Goal: Use online tool/utility: Utilize a website feature to perform a specific function

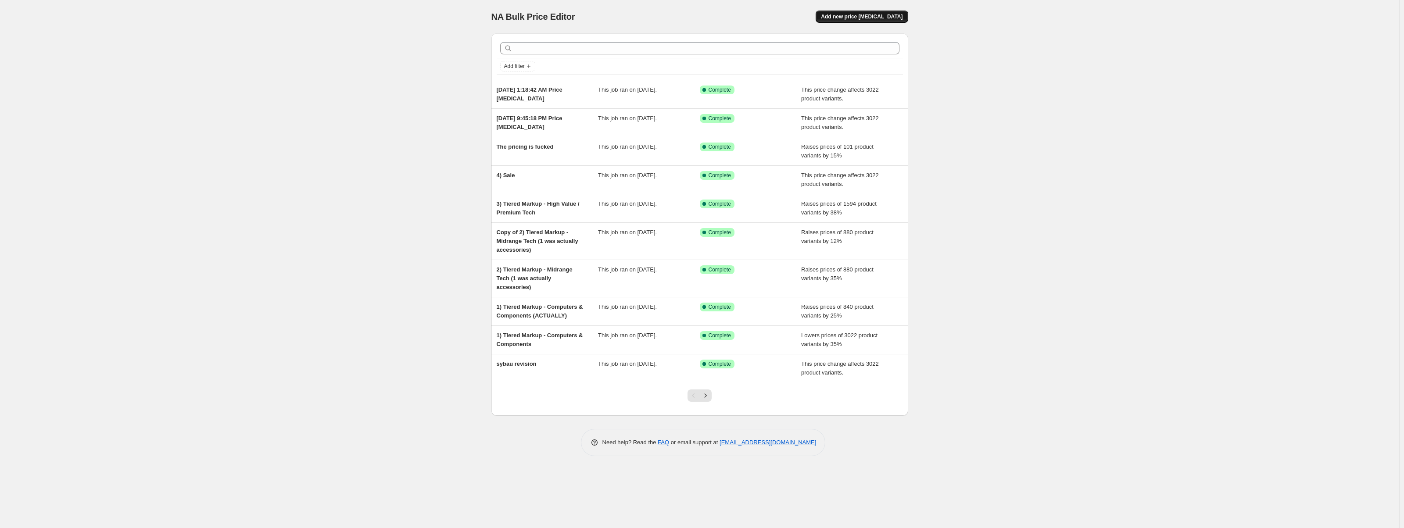
click at [865, 14] on span "Add new price change job" at bounding box center [862, 16] width 82 height 7
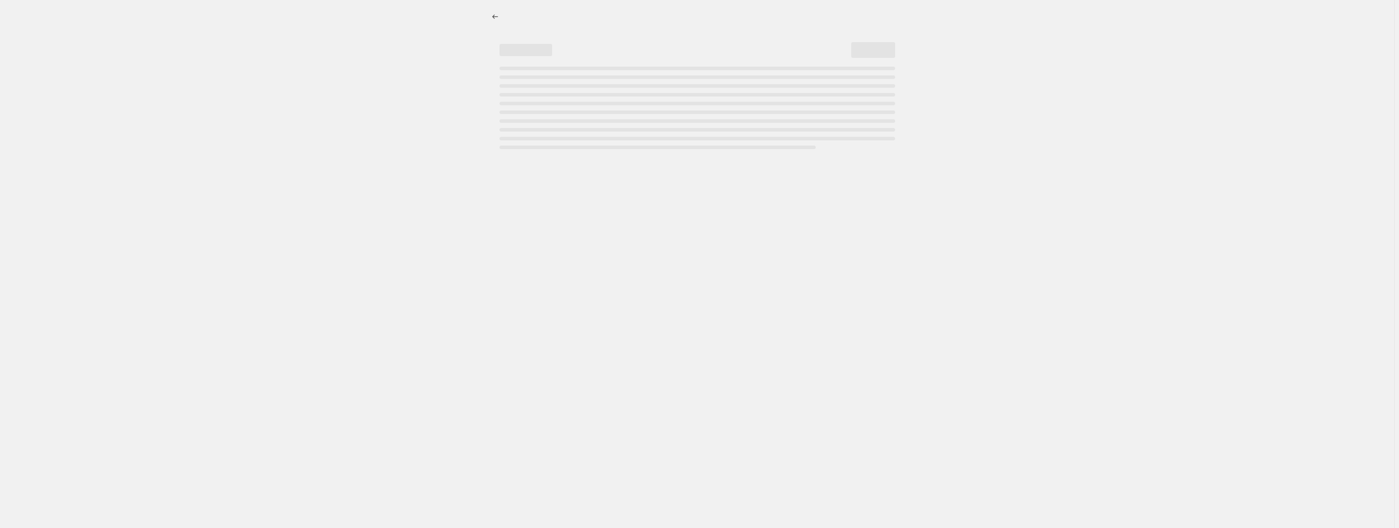
select select "percentage"
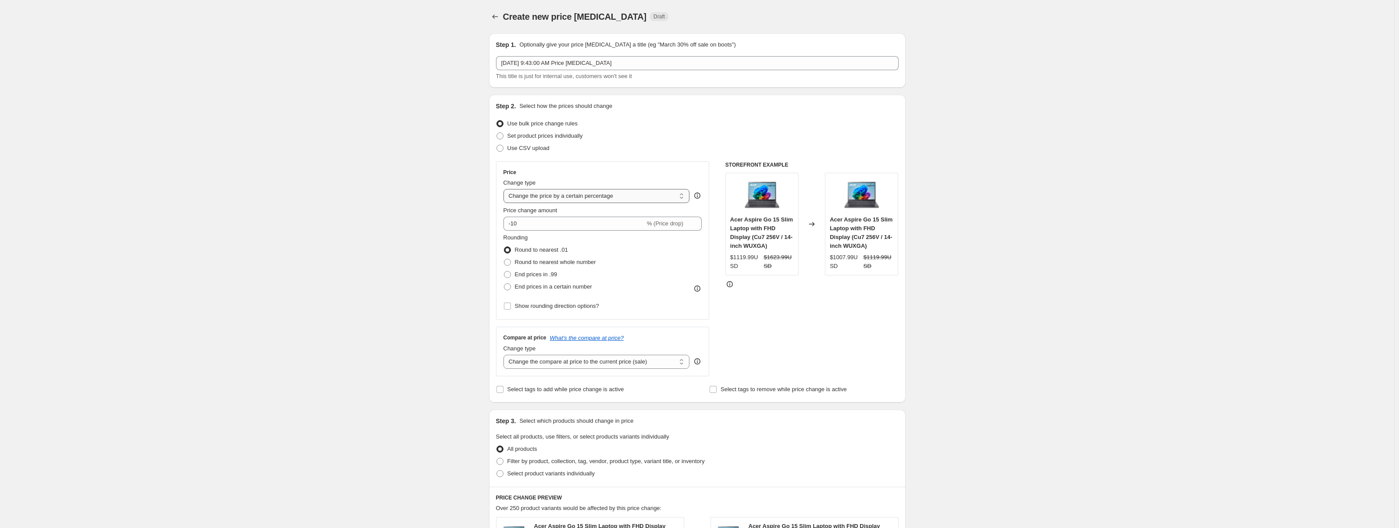
click at [593, 196] on select "Change the price to a certain amount Change the price by a certain amount Chang…" at bounding box center [597, 196] width 186 height 14
click at [591, 193] on select "Change the price to a certain amount Change the price by a certain amount Chang…" at bounding box center [597, 196] width 186 height 14
click at [583, 222] on input "-10" at bounding box center [575, 224] width 142 height 14
drag, startPoint x: 583, startPoint y: 222, endPoint x: 471, endPoint y: 238, distance: 113.9
click at [471, 238] on div "Create new price change job. This page is ready Create new price change job Dra…" at bounding box center [697, 445] width 1394 height 891
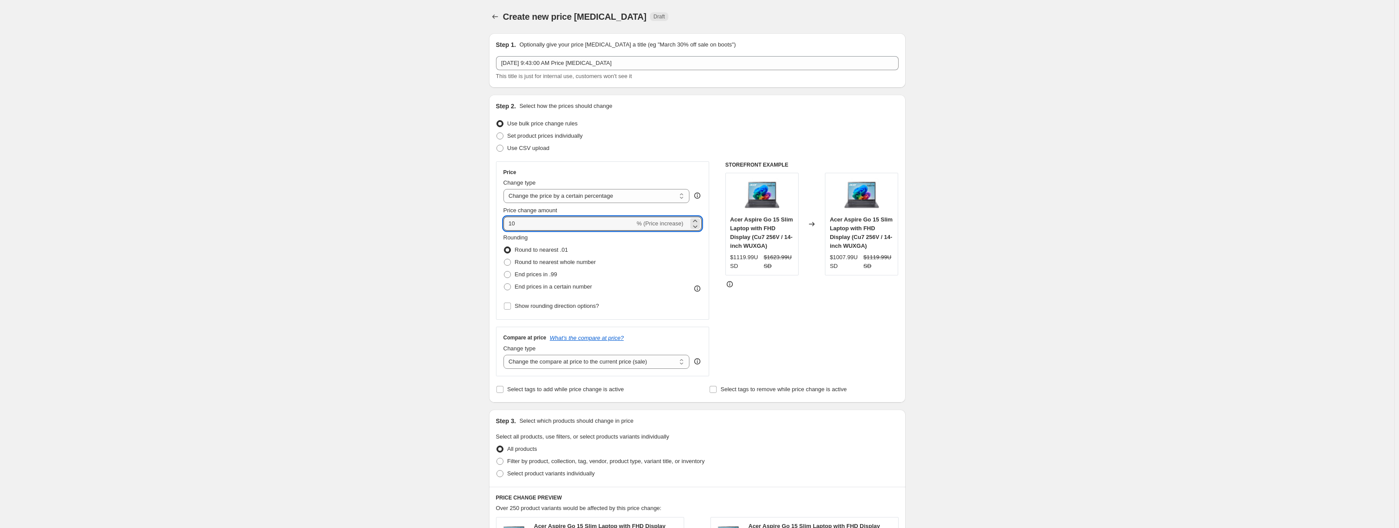
type input "10"
click at [762, 314] on div "STOREFRONT EXAMPLE Acer Aspire Go 15 Slim Laptop with FHD Display (Cu7 256V / 1…" at bounding box center [812, 268] width 173 height 215
click at [635, 370] on div "Compare at price What's the compare at price? Change type Change the compare at…" at bounding box center [603, 351] width 214 height 49
click at [633, 363] on select "Change the compare at price to the current price (sale) Change the compare at p…" at bounding box center [597, 362] width 186 height 14
select select "no_change"
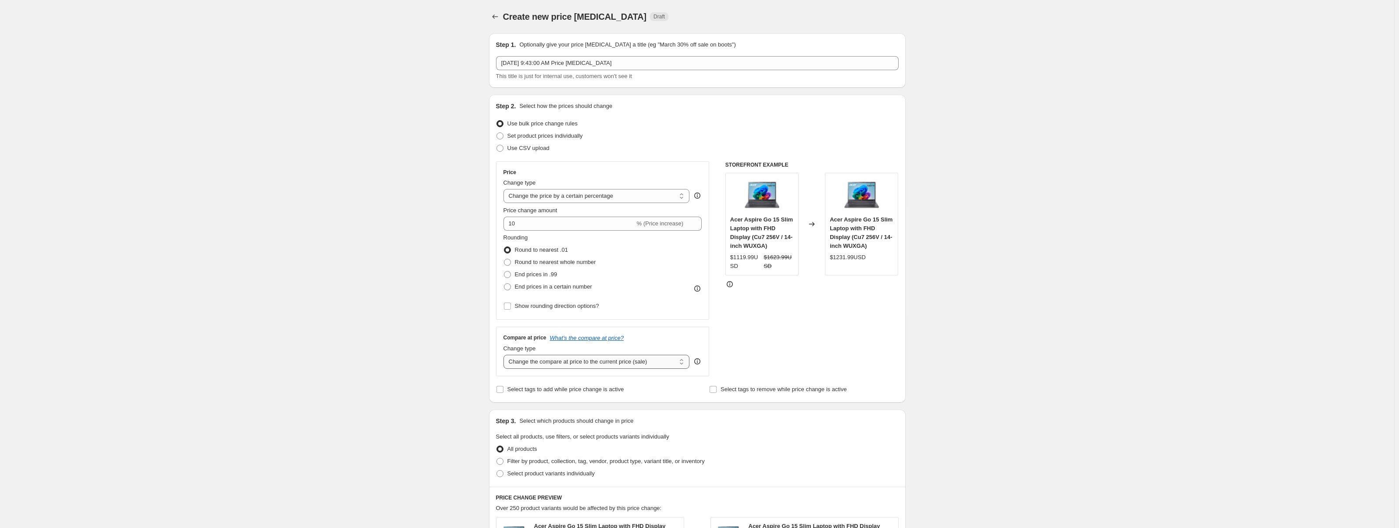
click at [505, 355] on select "Change the compare at price to the current price (sale) Change the compare at p…" at bounding box center [597, 362] width 186 height 14
click at [527, 273] on span "End prices in .99" at bounding box center [536, 274] width 43 height 7
click at [504, 272] on input "End prices in .99" at bounding box center [504, 271] width 0 height 0
radio input "true"
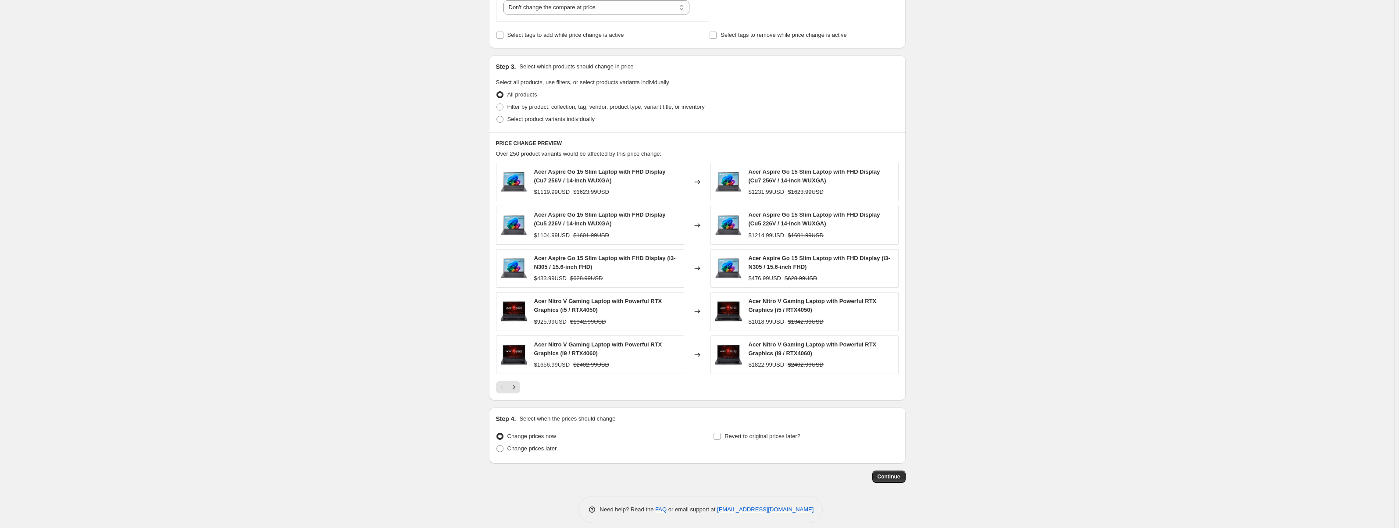
scroll to position [363, 0]
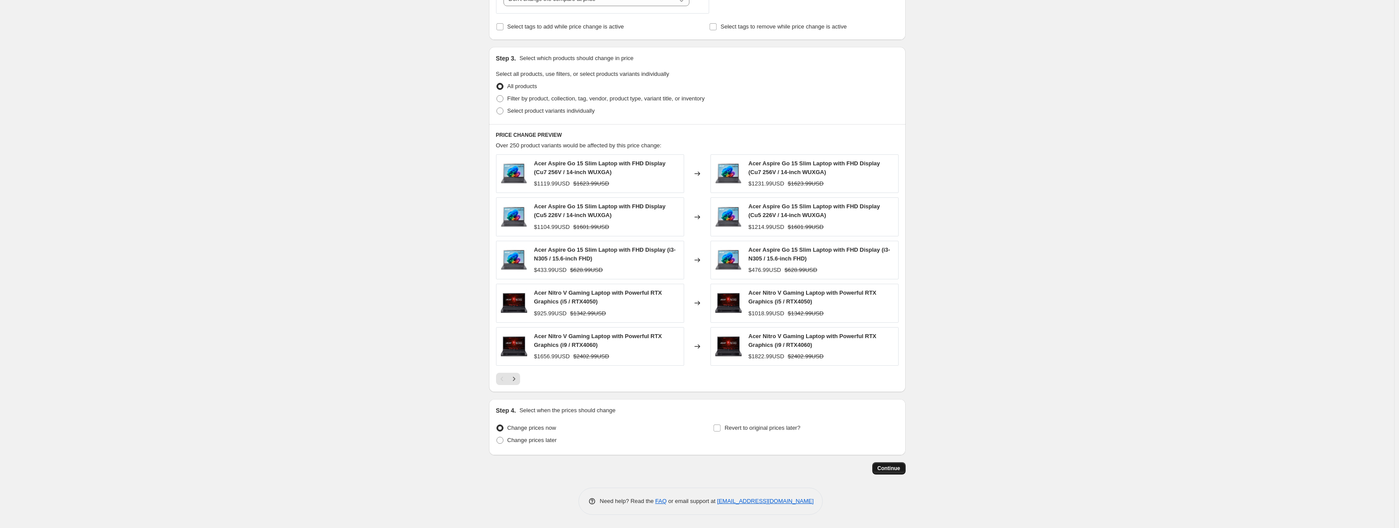
click at [893, 468] on span "Continue" at bounding box center [889, 468] width 23 height 7
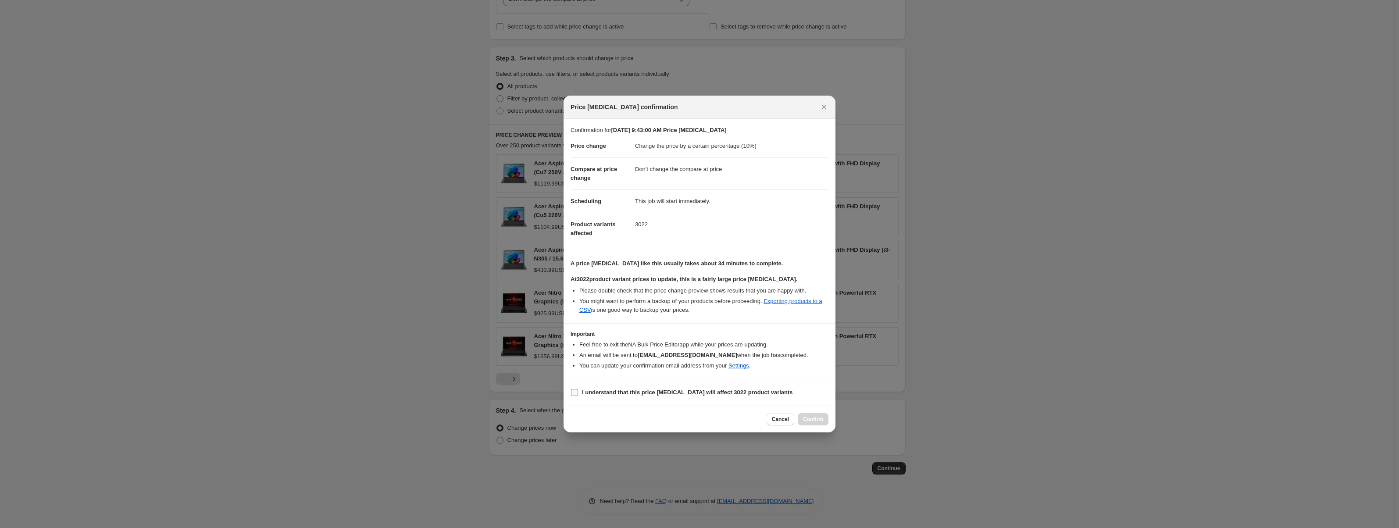
click at [649, 393] on b "I understand that this price change job will affect 3022 product variants" at bounding box center [687, 392] width 211 height 7
click at [578, 393] on input "I understand that this price change job will affect 3022 product variants" at bounding box center [574, 392] width 7 height 7
checkbox input "true"
click at [815, 423] on span "Confirm" at bounding box center [813, 419] width 20 height 7
